Goal: Task Accomplishment & Management: Manage account settings

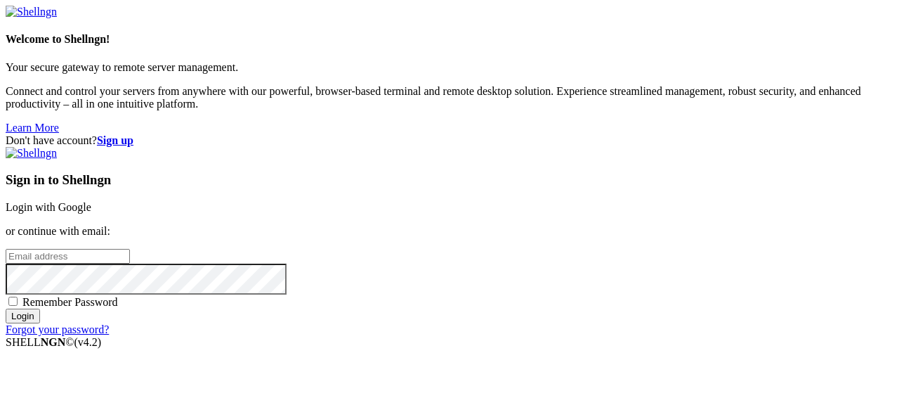
click at [130, 249] on input "email" at bounding box center [68, 256] width 124 height 15
type input "v"
click at [130, 249] on input "email" at bounding box center [68, 256] width 124 height 15
paste input "[EMAIL_ADDRESS][DOMAIN_NAME]"
type input "[EMAIL_ADDRESS][DOMAIN_NAME]"
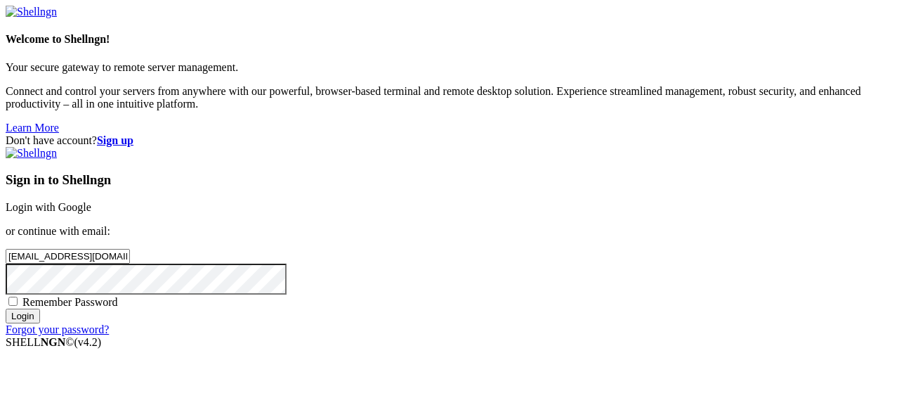
click at [118, 296] on span "Remember Password" at bounding box center [70, 302] width 96 height 12
click at [18, 297] on input "Remember Password" at bounding box center [12, 301] width 9 height 9
checkbox input "true"
click at [40, 323] on input "Login" at bounding box center [23, 315] width 34 height 15
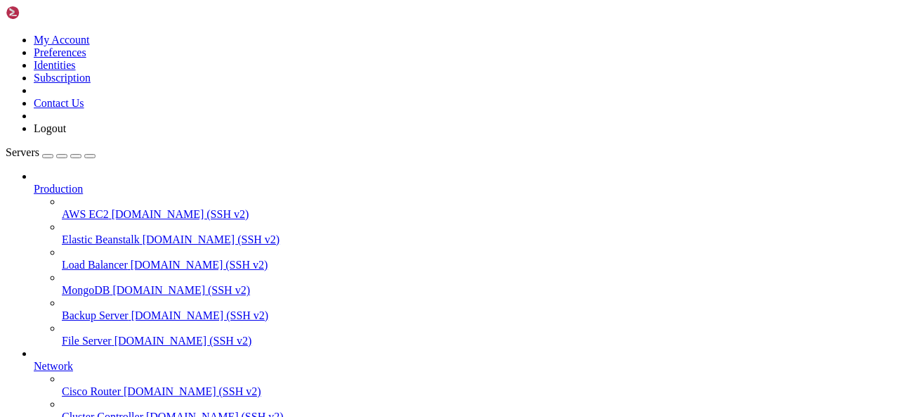
scroll to position [150, 0]
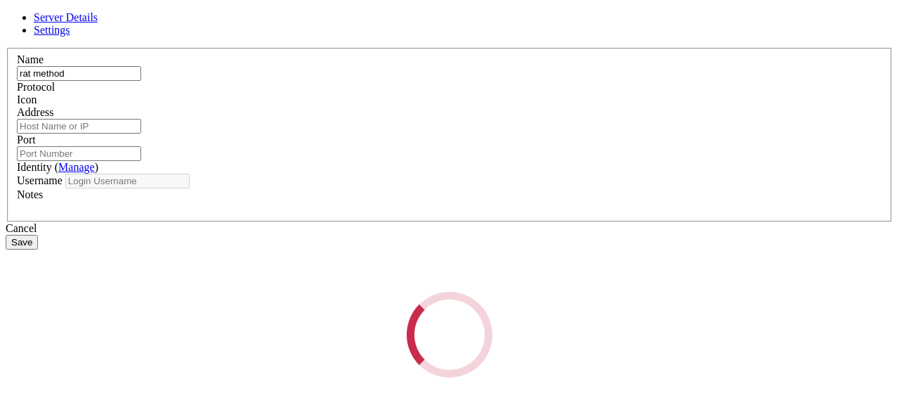
type input "rat methodv"
type input "[TECHNICAL_ID]"
type input "22"
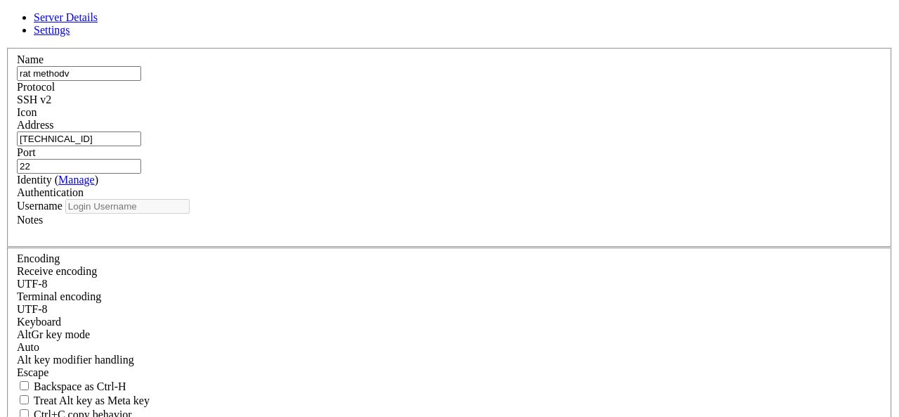
type input "history"
type input "rat methodv"
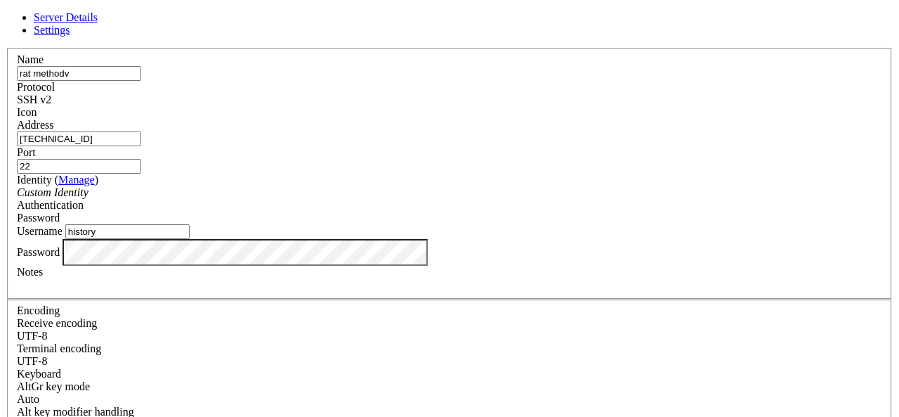
click at [141, 146] on input "[TECHNICAL_ID]" at bounding box center [79, 138] width 124 height 15
